Goal: Information Seeking & Learning: Learn about a topic

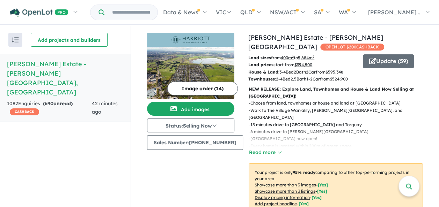
click at [75, 70] on h5 "[PERSON_NAME] Estate - [PERSON_NAME][GEOGRAPHIC_DATA] , [GEOGRAPHIC_DATA]" at bounding box center [65, 78] width 117 height 38
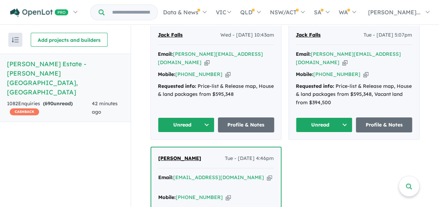
scroll to position [329, 0]
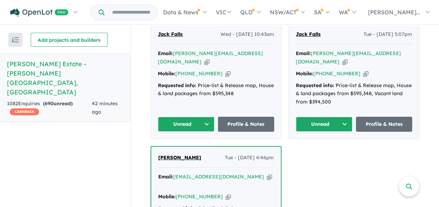
click at [206, 122] on button "Unread" at bounding box center [186, 124] width 57 height 15
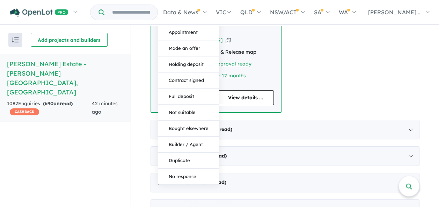
scroll to position [486, 0]
click at [177, 153] on button "Duplicate" at bounding box center [188, 161] width 61 height 16
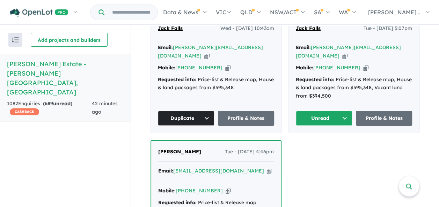
scroll to position [336, 0]
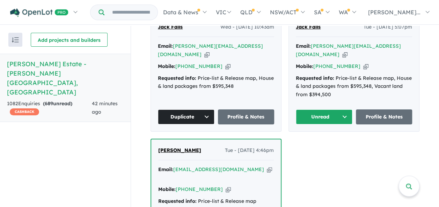
click at [347, 113] on button "Unread" at bounding box center [324, 117] width 57 height 15
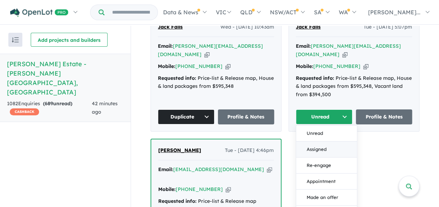
scroll to position [352, 0]
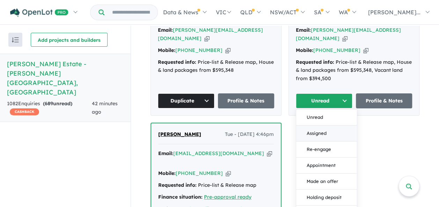
click at [321, 127] on button "Assigned" at bounding box center [326, 134] width 61 height 16
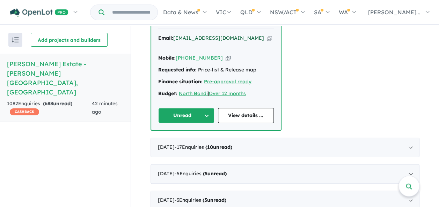
scroll to position [468, 0]
click at [204, 109] on button "Unread" at bounding box center [186, 116] width 56 height 15
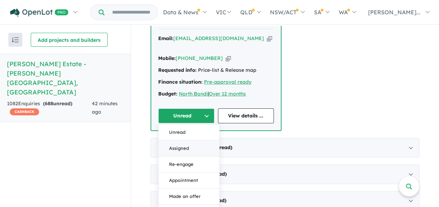
click at [183, 141] on button "Assigned" at bounding box center [189, 149] width 61 height 16
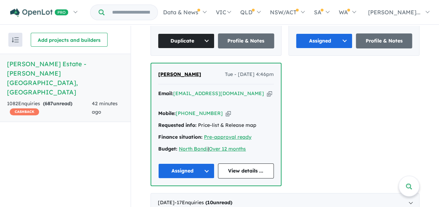
scroll to position [412, 0]
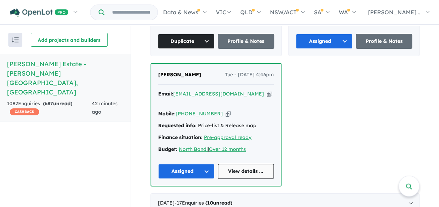
click at [239, 164] on link "View details ..." at bounding box center [246, 171] width 56 height 15
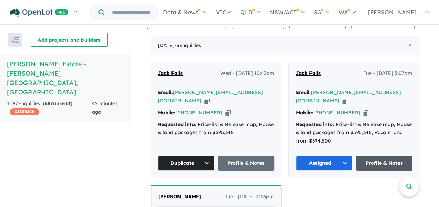
click at [373, 156] on link "Profile & Notes" at bounding box center [384, 163] width 57 height 15
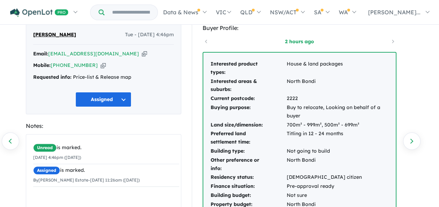
scroll to position [21, 0]
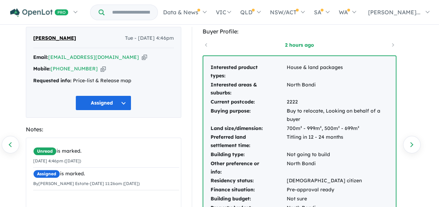
click at [204, 44] on div "2 hours ago" at bounding box center [300, 45] width 194 height 10
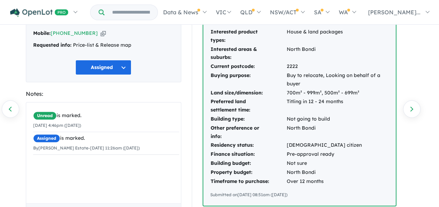
scroll to position [57, 0]
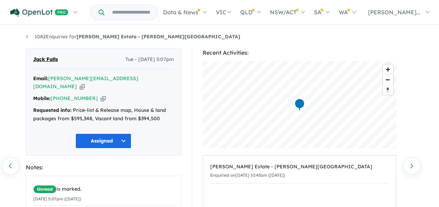
click at [50, 61] on span "Jack Falls" at bounding box center [45, 60] width 25 height 8
